Goal: Navigation & Orientation: Find specific page/section

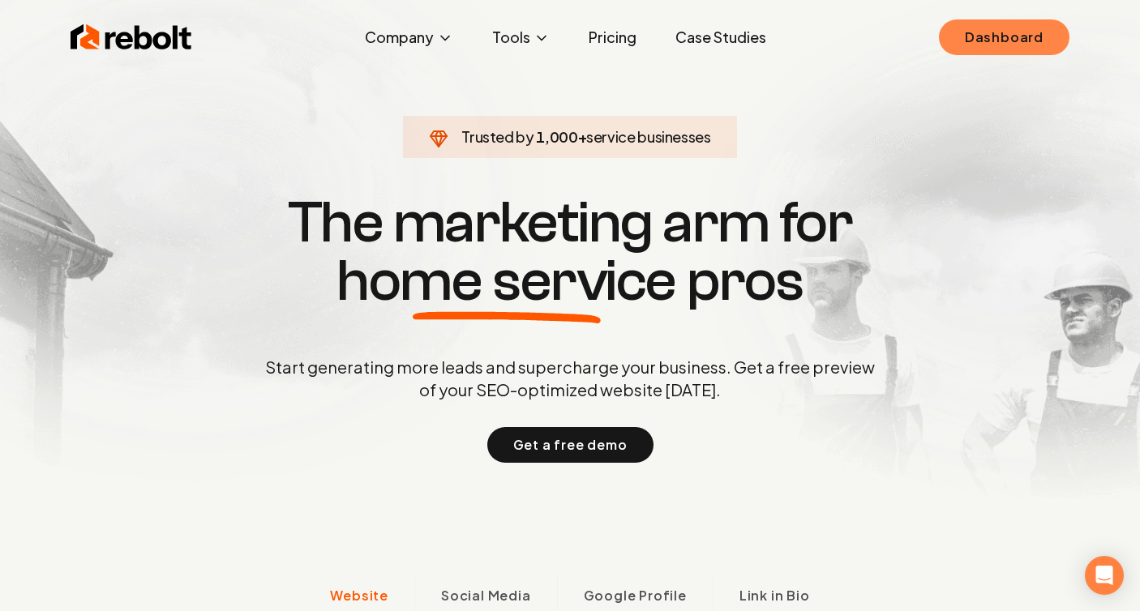
click at [960, 45] on link "Dashboard" at bounding box center [1004, 37] width 131 height 36
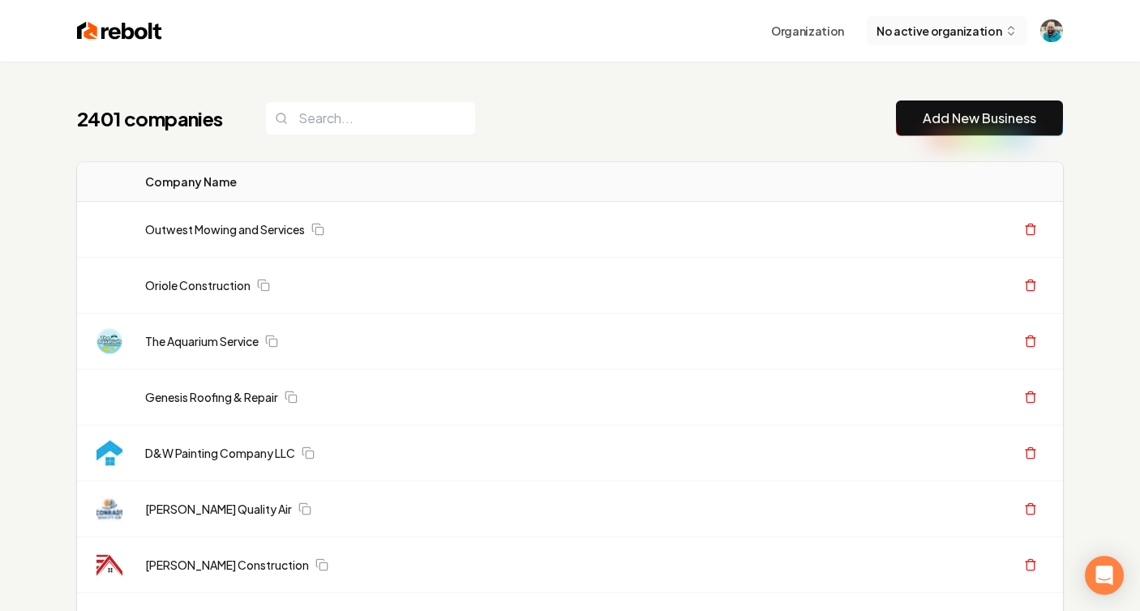
click at [918, 29] on span "No active organization" at bounding box center [938, 31] width 125 height 17
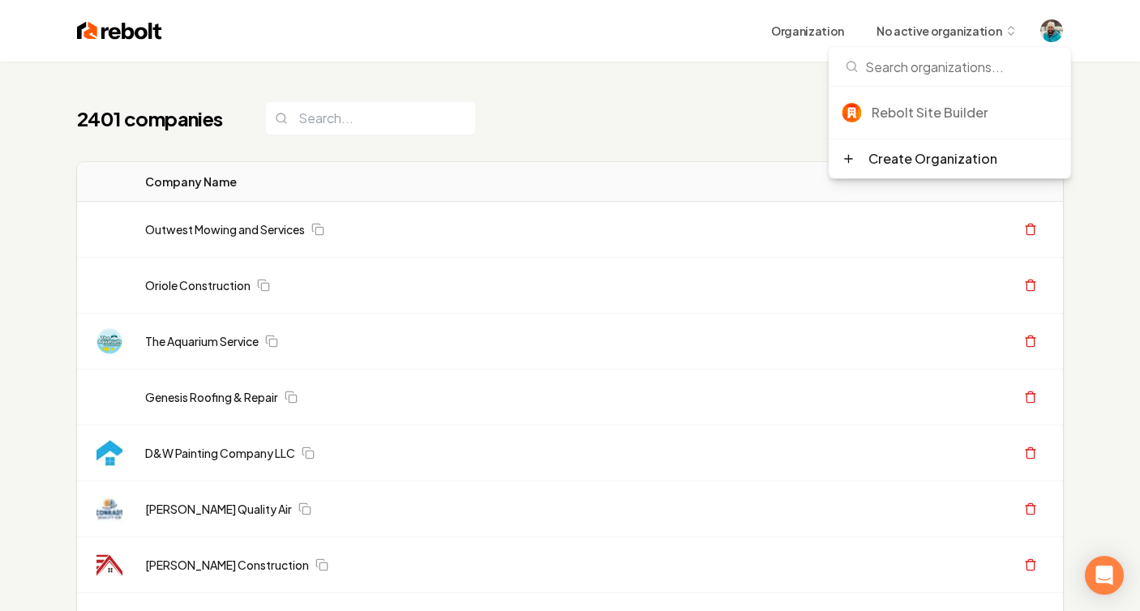
scroll to position [2, 0]
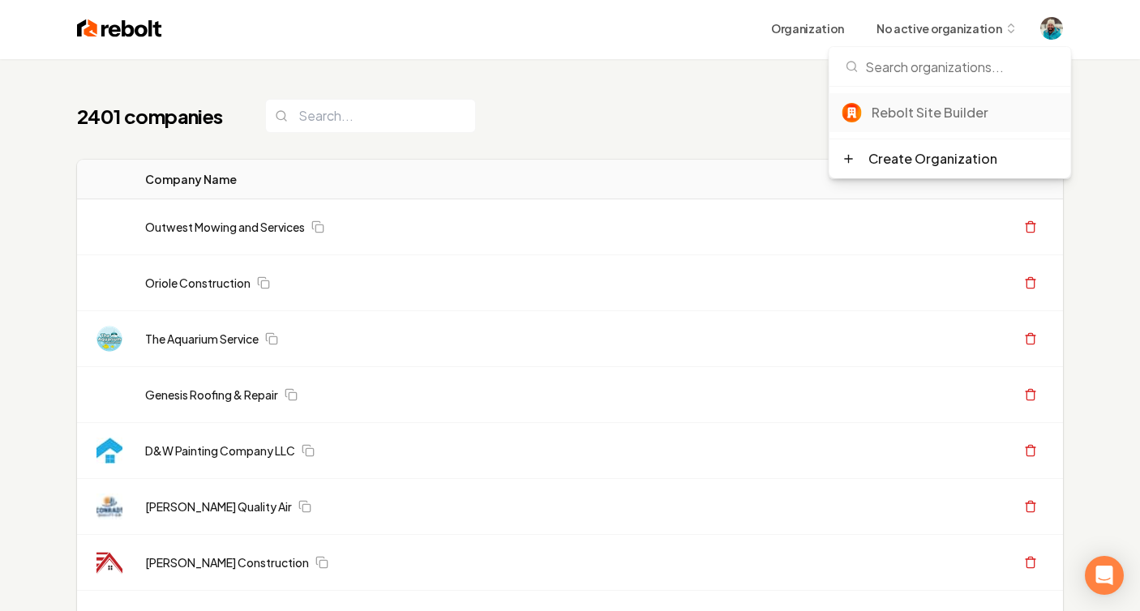
click at [936, 111] on div "Rebolt Site Builder" at bounding box center [964, 112] width 186 height 19
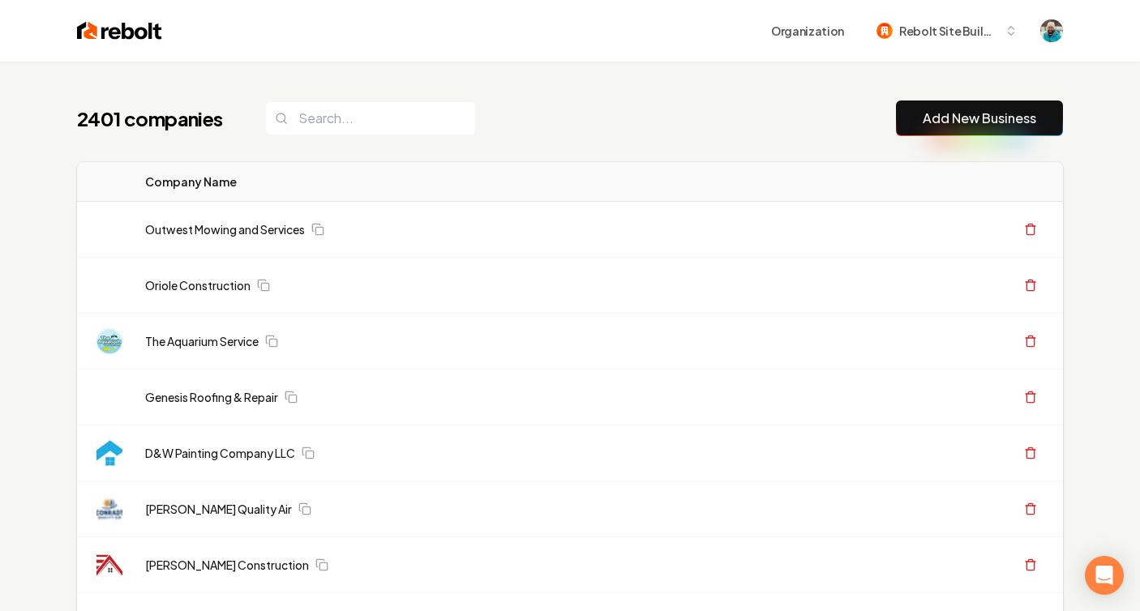
click at [824, 123] on div "2401 companies Add New Business" at bounding box center [570, 119] width 986 height 36
